Goal: Transaction & Acquisition: Obtain resource

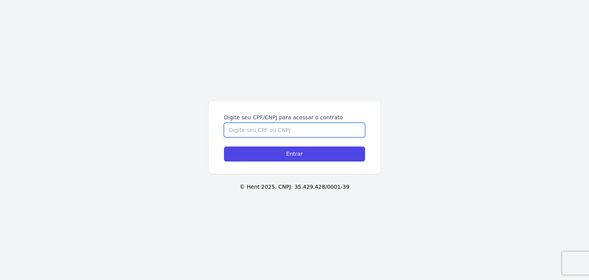
click at [292, 135] on input "Digite seu CPF/CNPJ para acessar o contrato" at bounding box center [294, 130] width 141 height 15
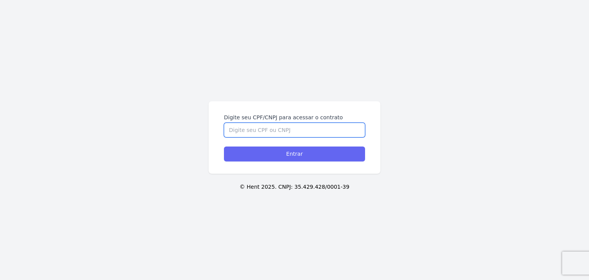
paste input "538.027.458-76"
type input "538.027.458-76"
click at [288, 153] on input "Entrar" at bounding box center [294, 154] width 141 height 15
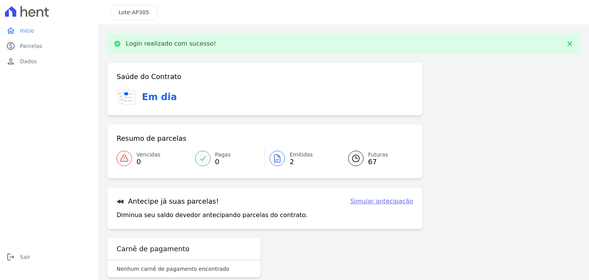
click at [277, 167] on link "Emitidas 2" at bounding box center [302, 158] width 74 height 21
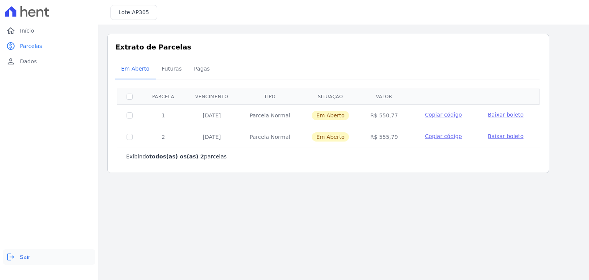
click at [20, 252] on link "logout Sair" at bounding box center [49, 256] width 92 height 15
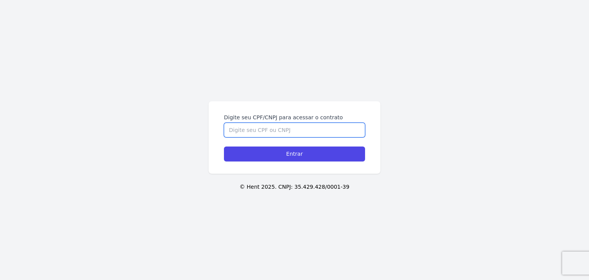
click at [275, 131] on input "Digite seu CPF/CNPJ para acessar o contrato" at bounding box center [294, 130] width 141 height 15
paste input "538.027.458-76"
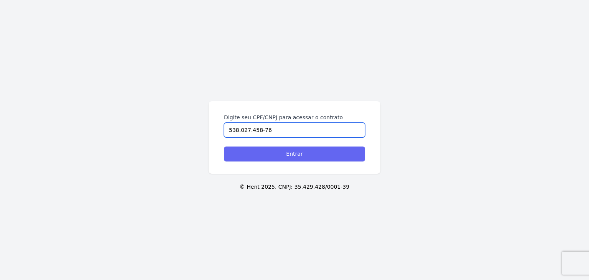
type input "538.027.458-76"
click at [293, 155] on input "Entrar" at bounding box center [294, 154] width 141 height 15
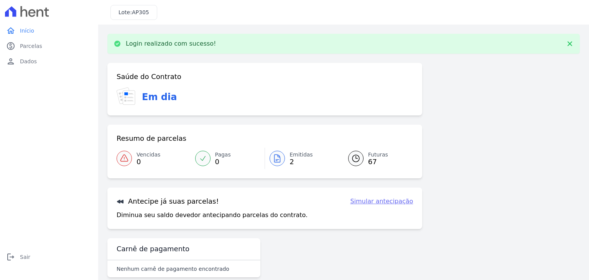
click at [290, 164] on span "2" at bounding box center [301, 162] width 23 height 6
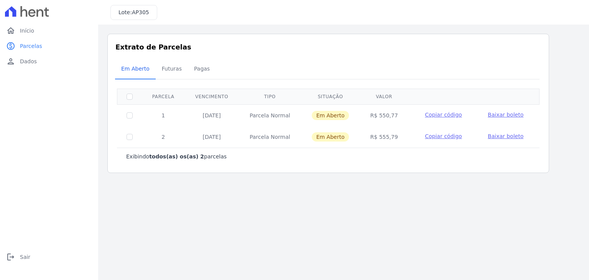
click at [508, 113] on span "Baixar boleto" at bounding box center [506, 115] width 36 height 6
click at [19, 258] on link "logout Sair" at bounding box center [49, 256] width 92 height 15
